Goal: Task Accomplishment & Management: Manage account settings

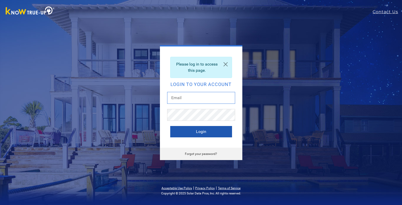
type input "mjharris1334@gmail.com"
click at [206, 127] on button "Login" at bounding box center [201, 131] width 62 height 11
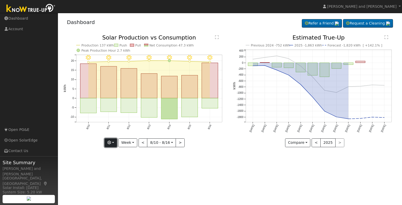
click at [114, 142] on button "button" at bounding box center [111, 142] width 13 height 9
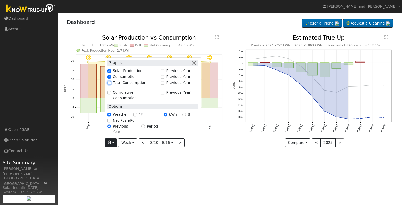
click at [111, 85] on input "Total Consumption" at bounding box center [110, 83] width 4 height 4
checkbox input "true"
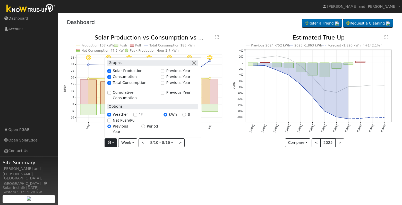
click at [190, 187] on div "User Profile First name Last name Email Email Notifications No Emails No Emails…" at bounding box center [230, 109] width 344 height 192
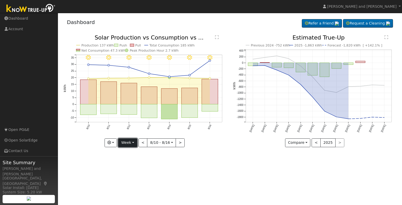
click at [135, 145] on button "Week" at bounding box center [127, 142] width 19 height 9
click at [124, 154] on link "Day" at bounding box center [137, 153] width 36 height 7
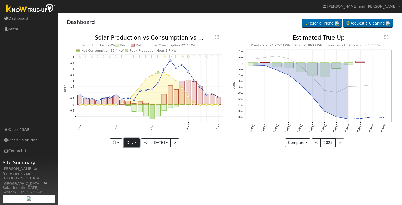
click at [132, 144] on button "Day" at bounding box center [132, 142] width 16 height 9
click at [135, 168] on link "Month" at bounding box center [142, 167] width 36 height 7
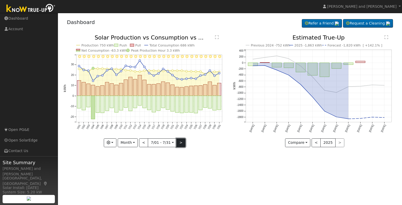
click at [182, 143] on button ">" at bounding box center [181, 142] width 9 height 9
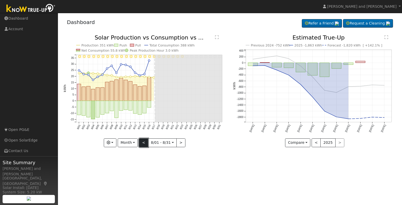
click at [146, 142] on button "<" at bounding box center [143, 142] width 9 height 9
type input "[DATE]"
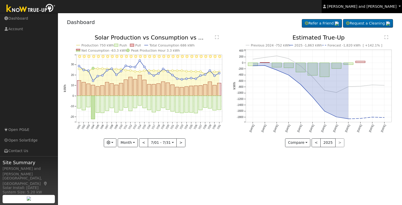
click at [361, 3] on link "[PERSON_NAME] and [PERSON_NAME]" at bounding box center [362, 6] width 80 height 13
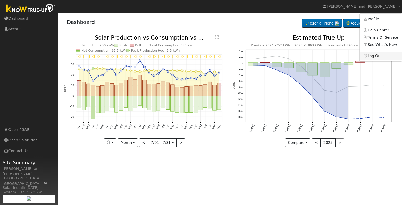
click at [371, 55] on link "Log Out" at bounding box center [381, 55] width 42 height 7
